Goal: Task Accomplishment & Management: Manage account settings

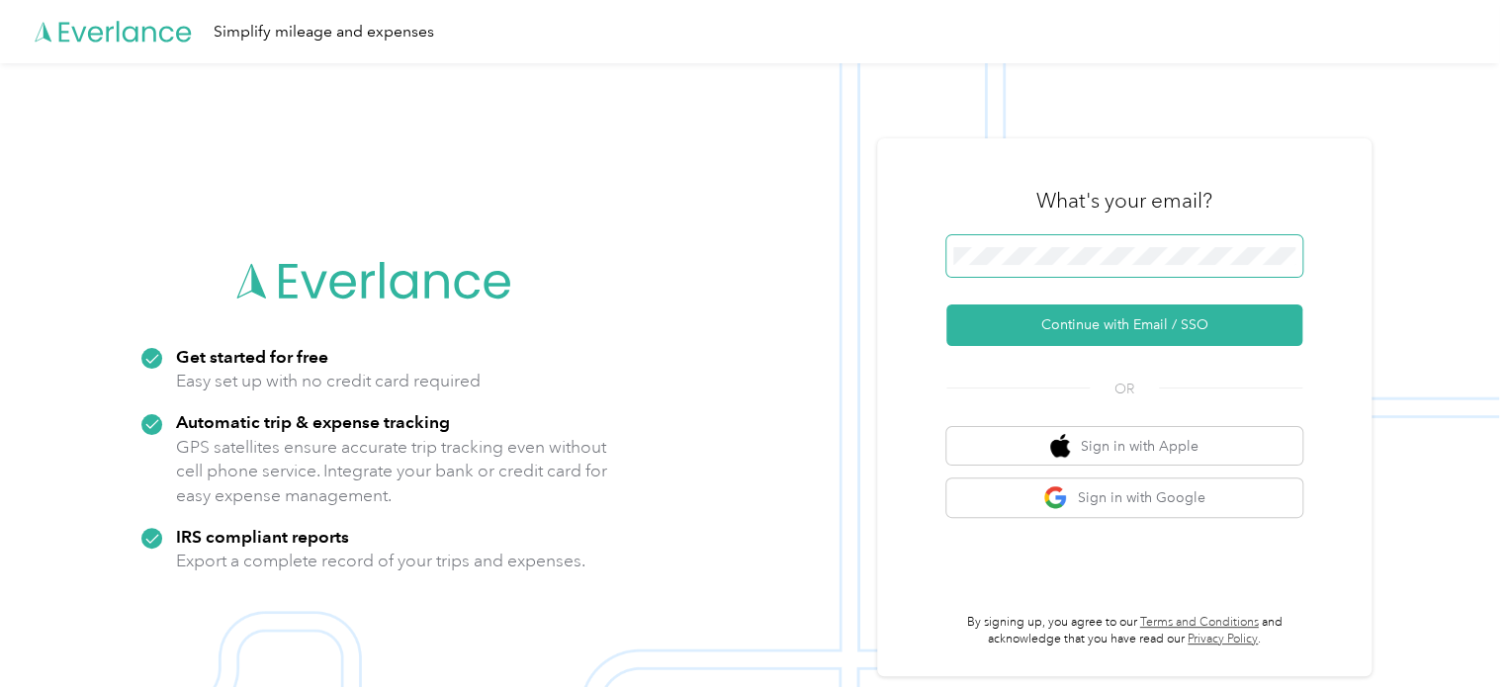
click at [1135, 267] on span at bounding box center [1124, 256] width 356 height 42
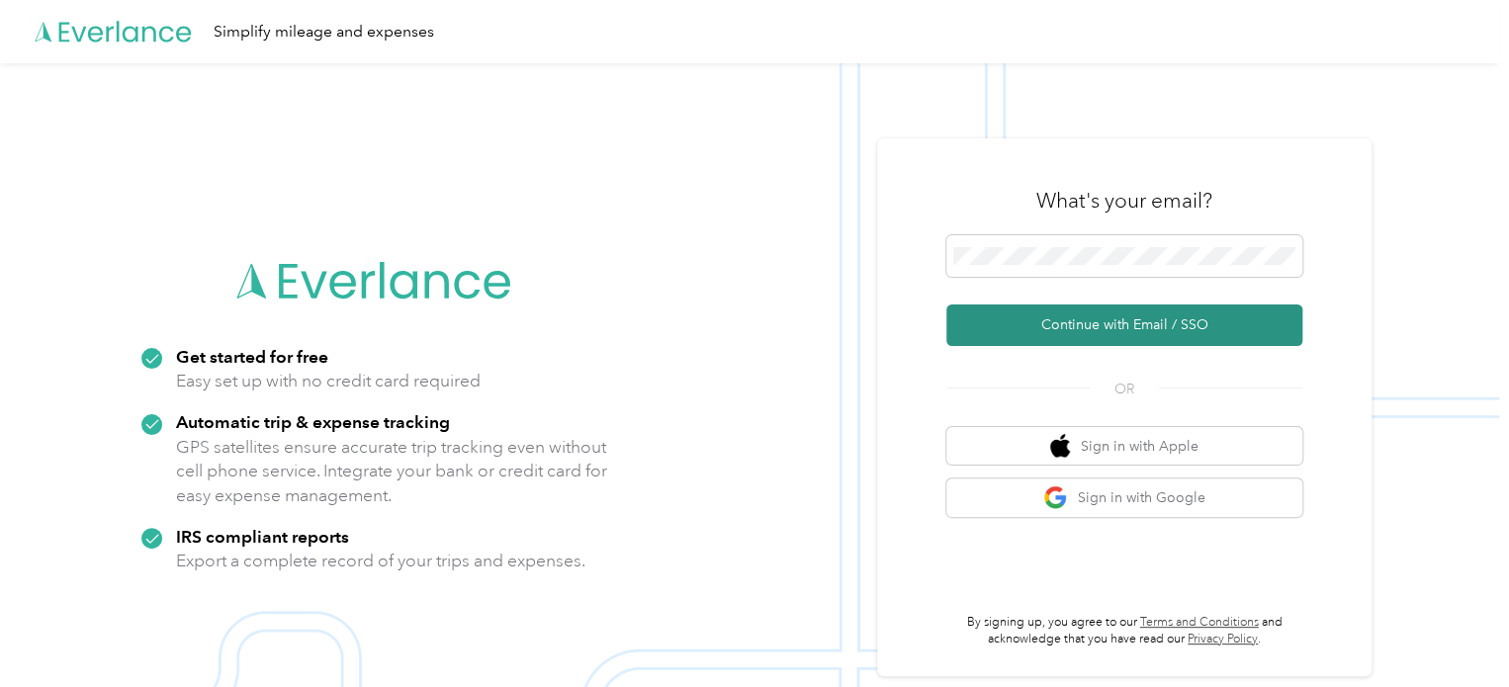
click at [1035, 331] on button "Continue with Email / SSO" at bounding box center [1124, 326] width 356 height 42
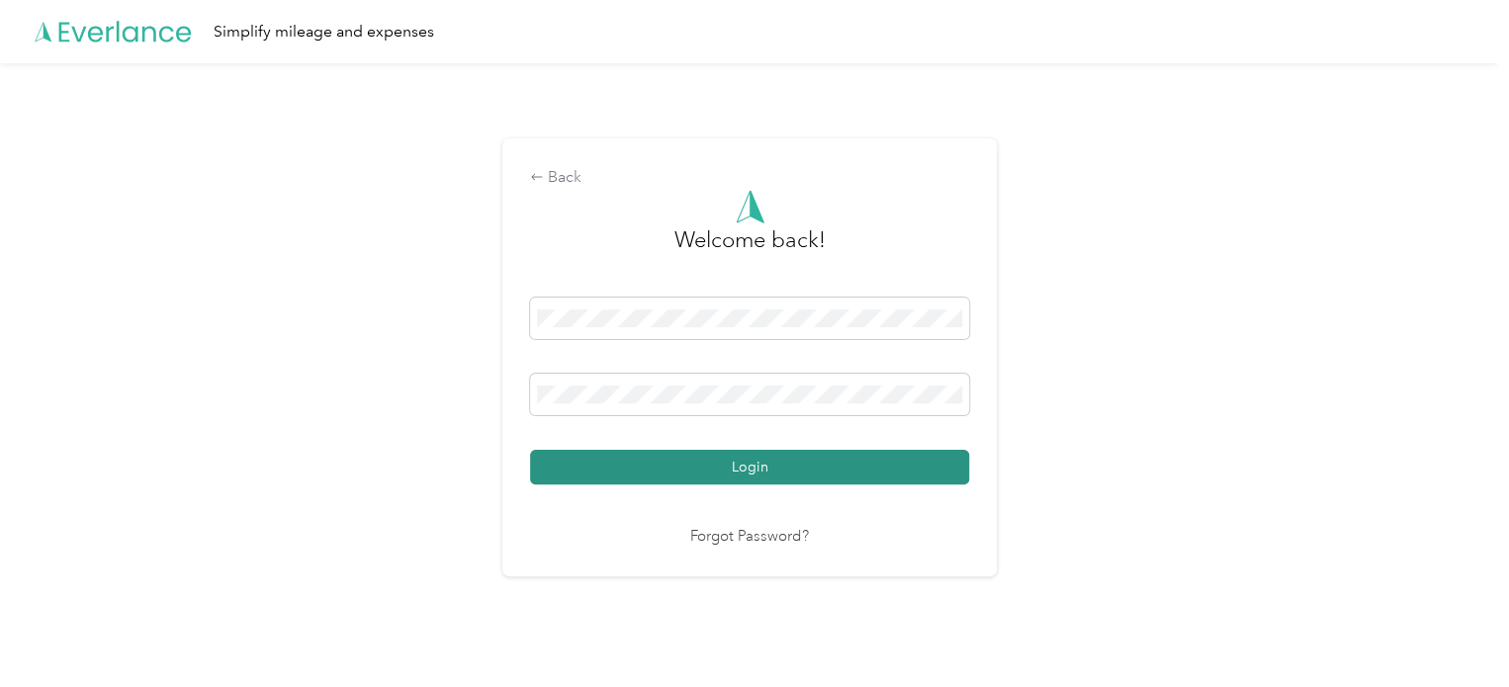
click at [778, 464] on button "Login" at bounding box center [749, 467] width 439 height 35
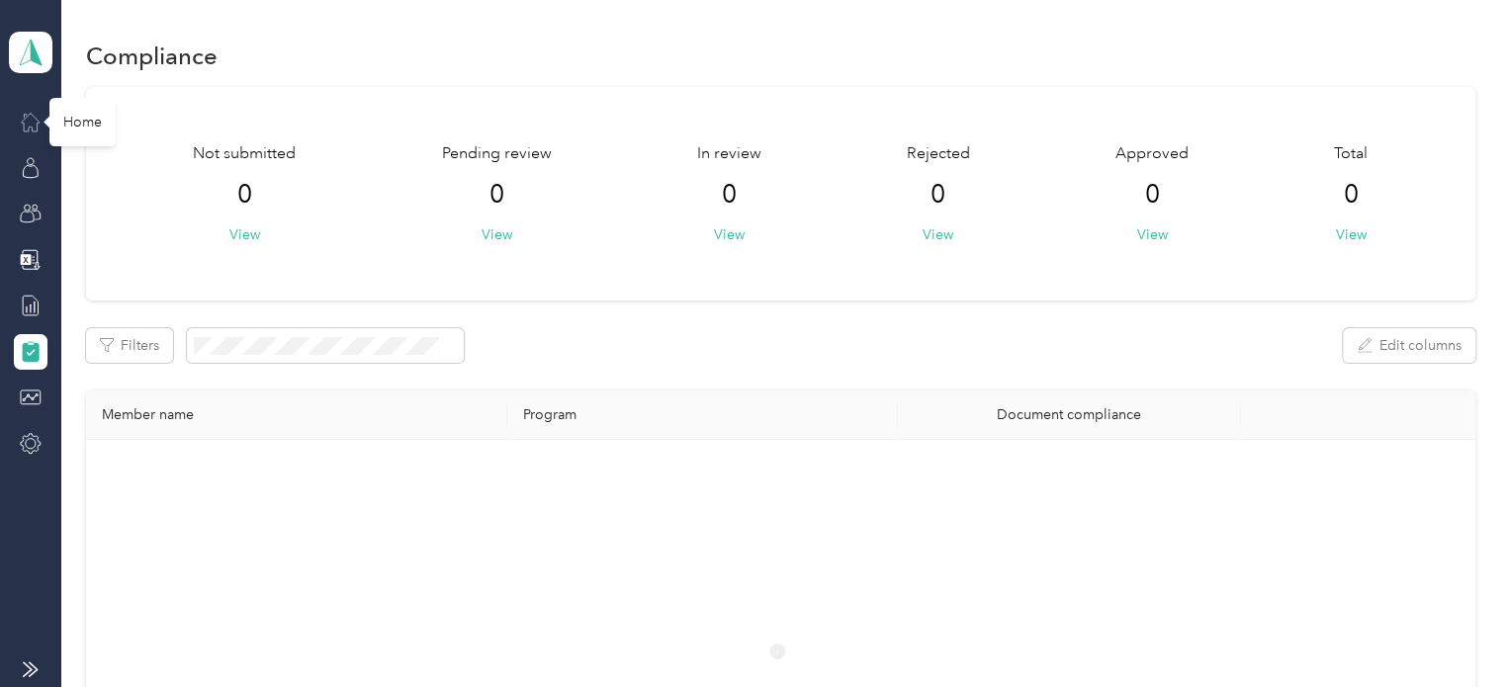
click at [30, 116] on icon at bounding box center [31, 122] width 22 height 22
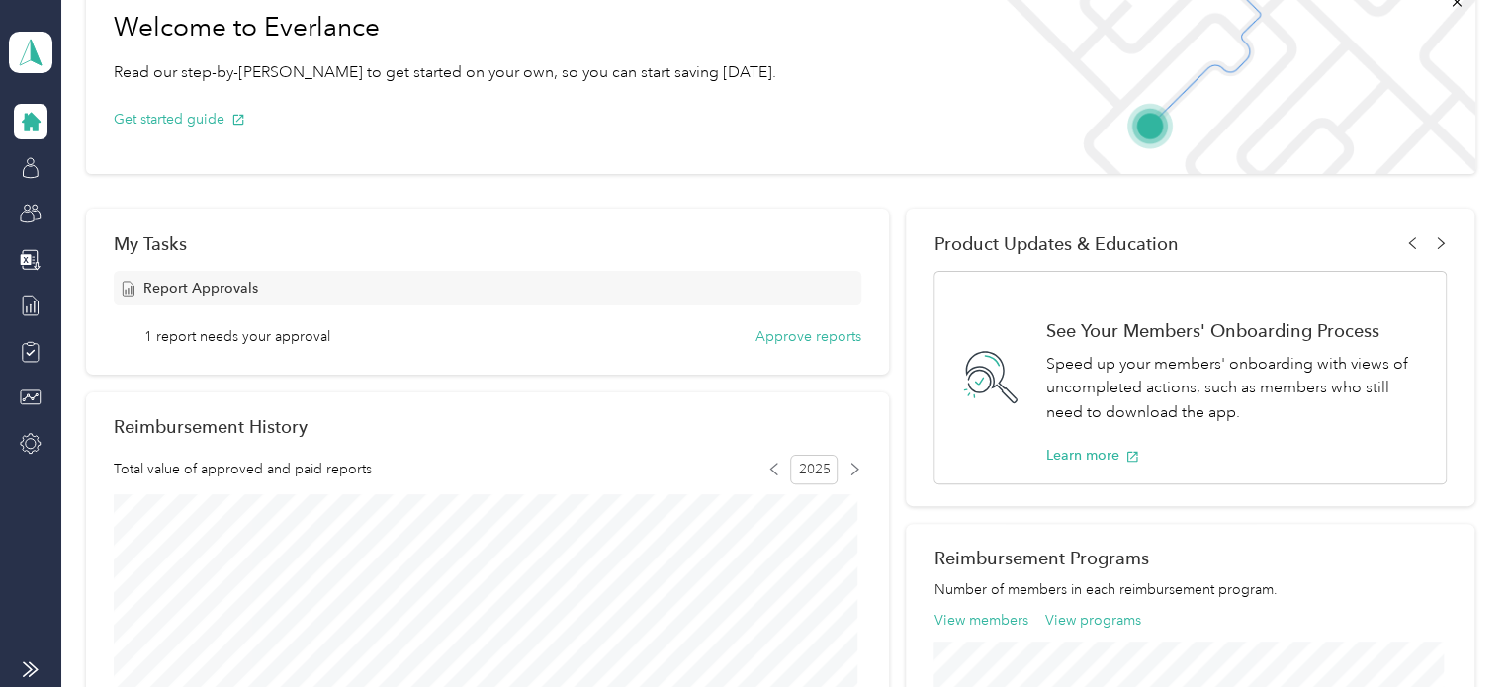
scroll to position [297, 0]
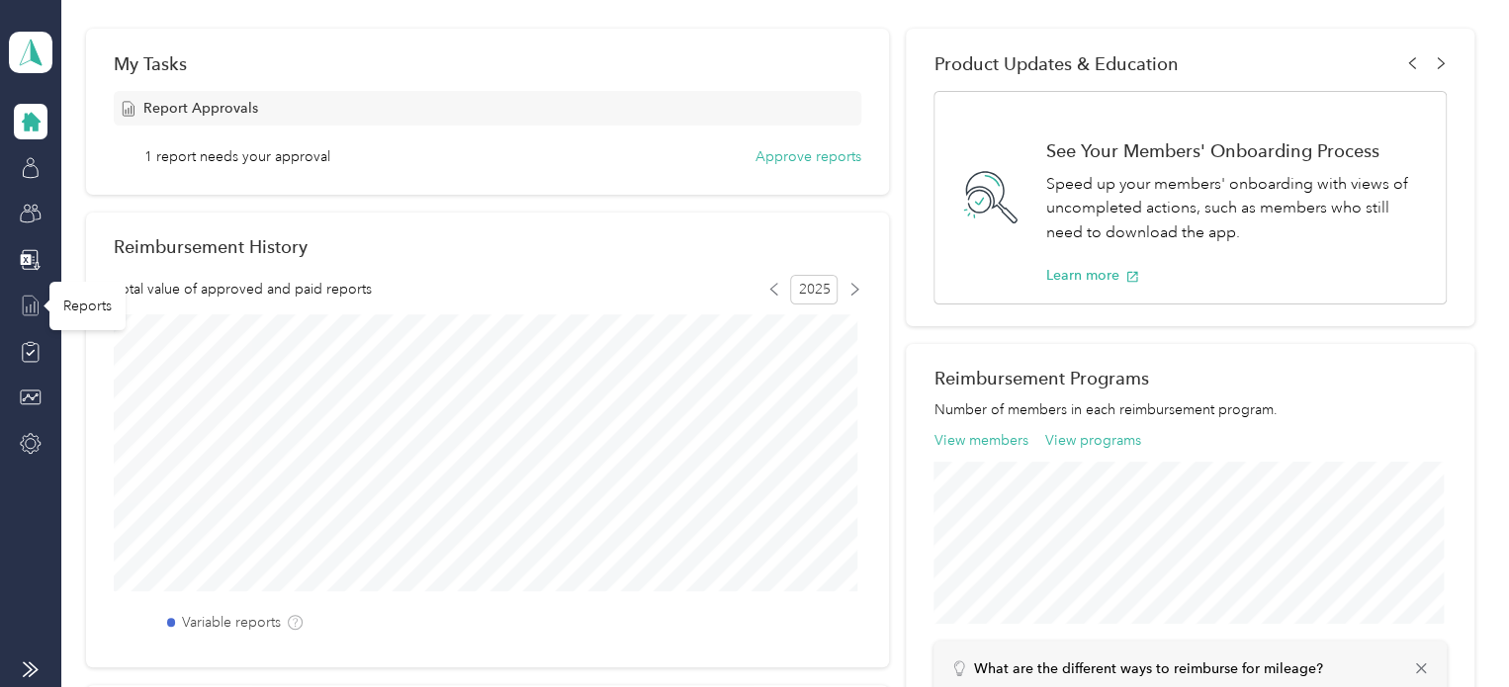
click at [25, 305] on icon at bounding box center [31, 306] width 22 height 22
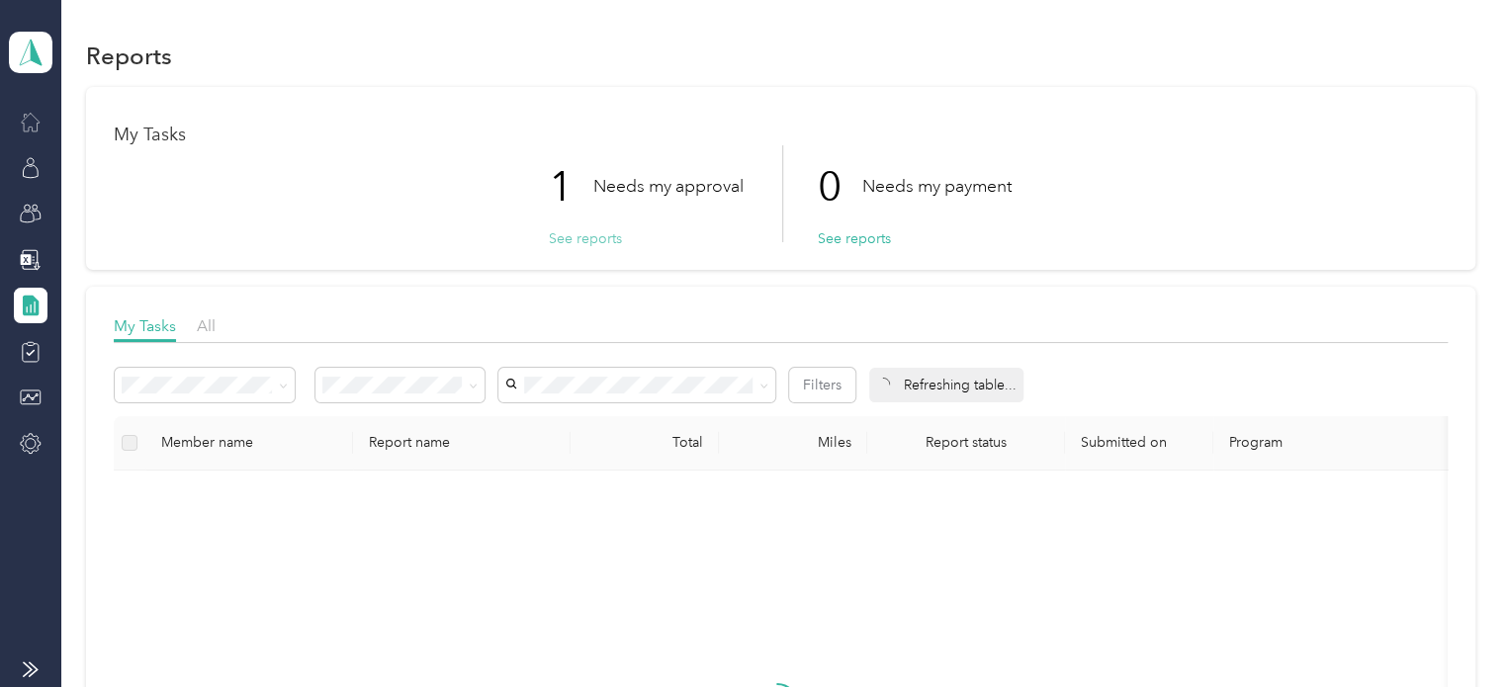
click at [589, 237] on button "See reports" at bounding box center [585, 238] width 73 height 21
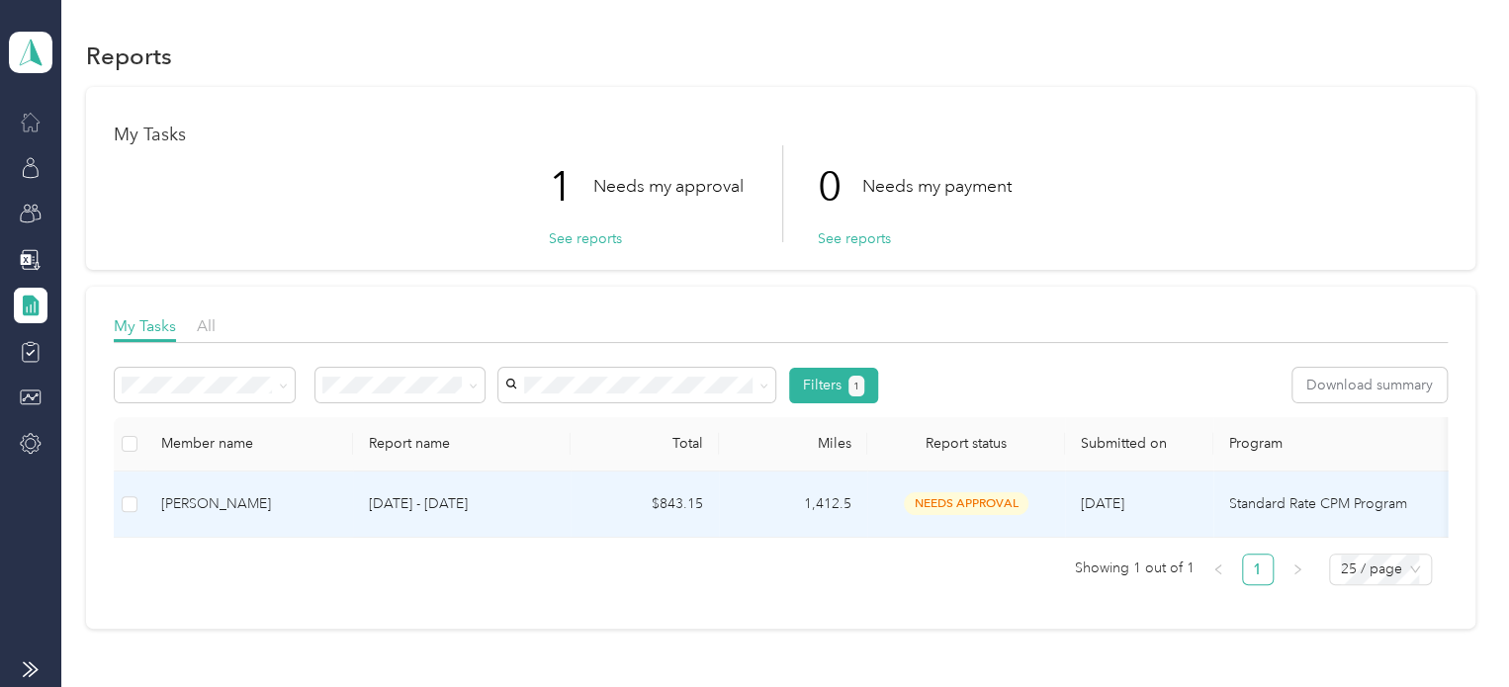
click at [1201, 497] on td "[DATE]" at bounding box center [1139, 505] width 148 height 66
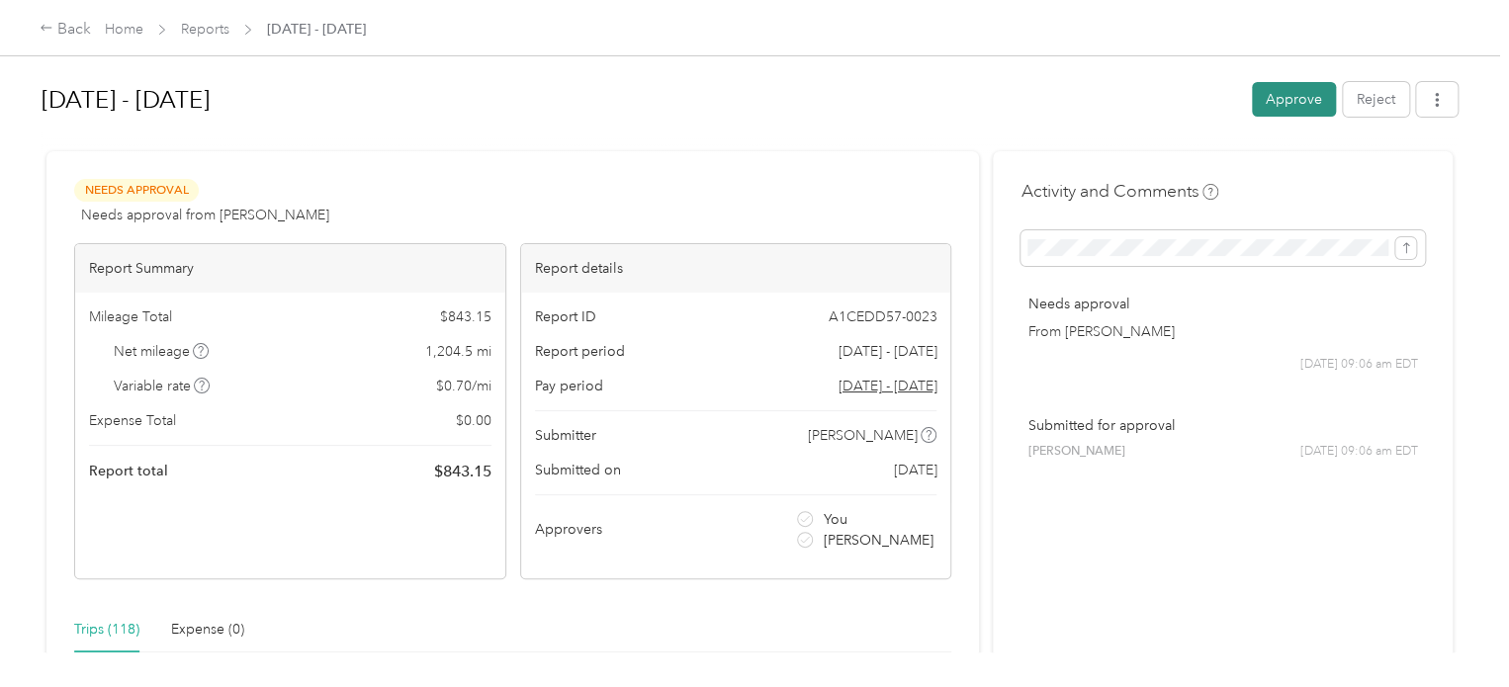
click at [1285, 108] on button "Approve" at bounding box center [1294, 99] width 84 height 35
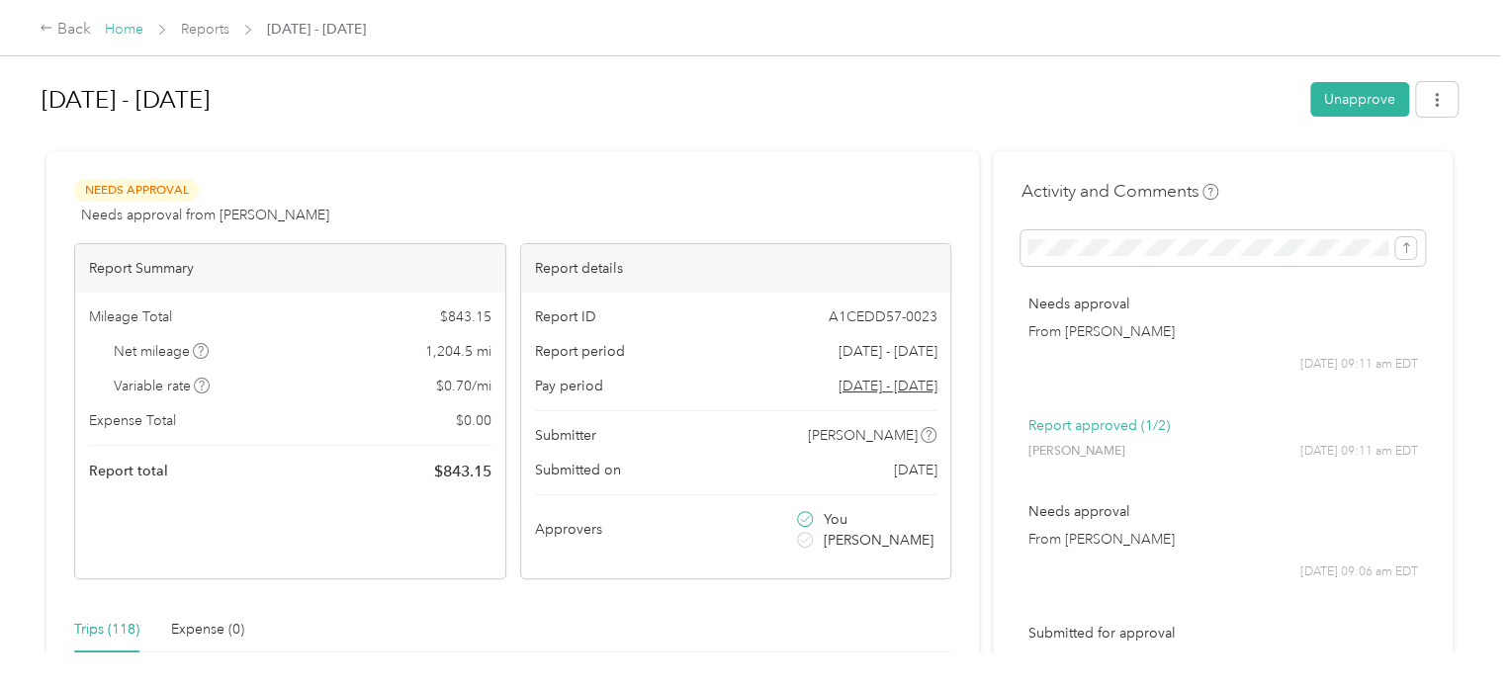
click at [116, 35] on link "Home" at bounding box center [124, 29] width 39 height 17
